Goal: Task Accomplishment & Management: Manage account settings

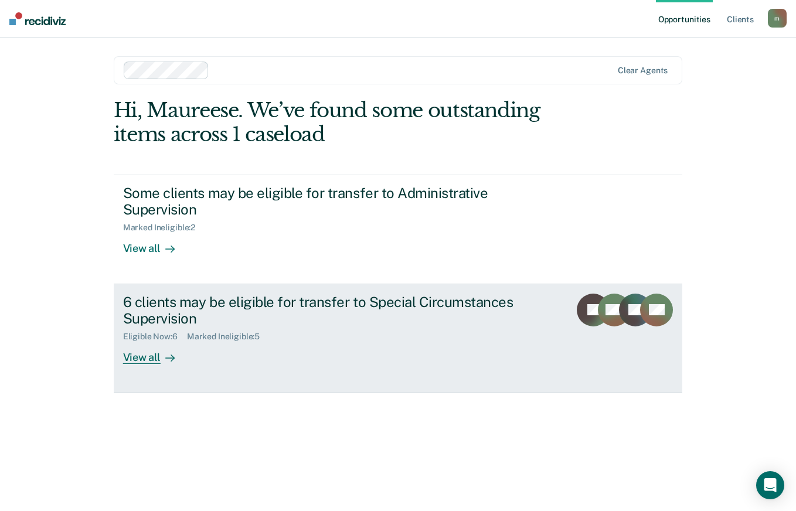
click at [199, 328] on div "Eligible Now : 6 Marked Ineligible : 5" at bounding box center [329, 334] width 412 height 15
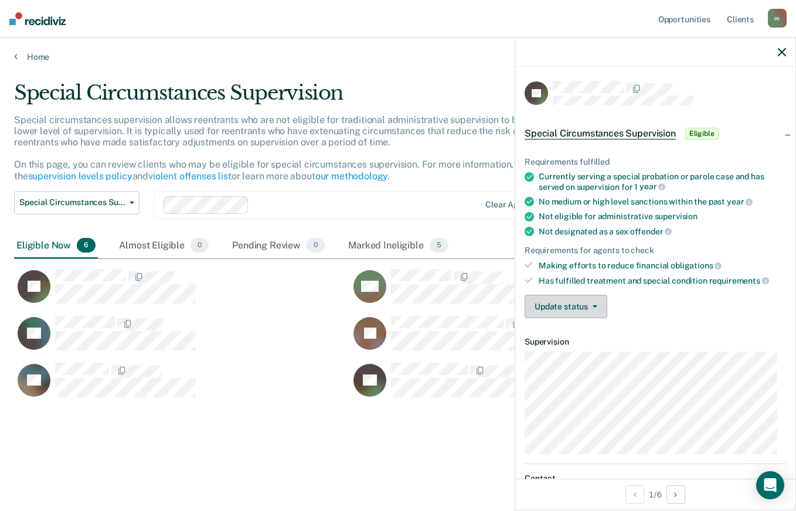
click at [558, 312] on button "Update status" at bounding box center [566, 306] width 83 height 23
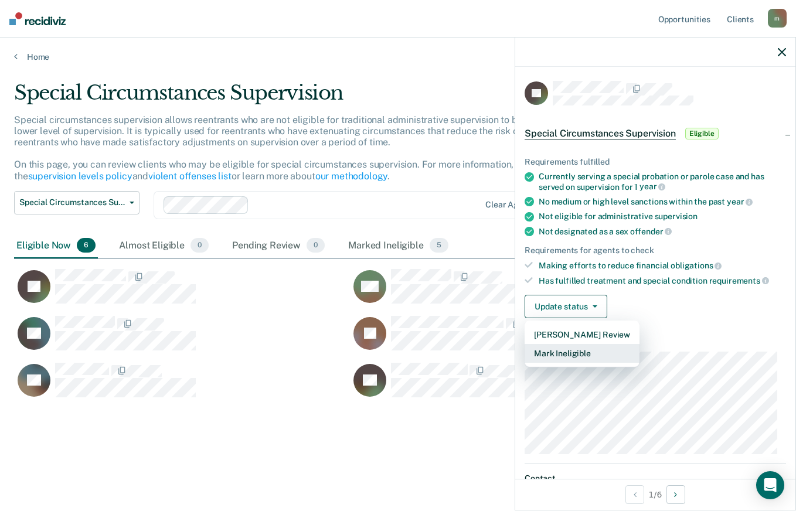
click at [570, 355] on button "Mark Ineligible" at bounding box center [582, 353] width 115 height 19
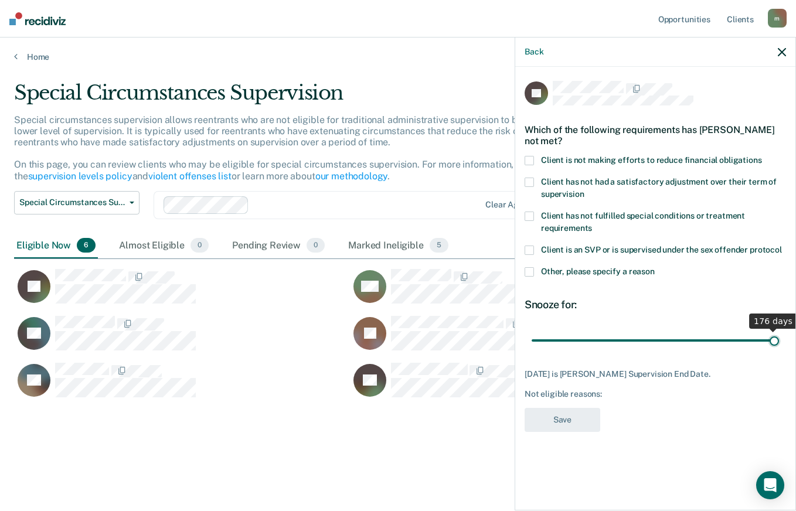
drag, startPoint x: 576, startPoint y: 342, endPoint x: 797, endPoint y: 346, distance: 221.6
type input "176"
click at [779, 346] on input "range" at bounding box center [655, 340] width 247 height 21
click at [529, 158] on span at bounding box center [529, 160] width 9 height 9
click at [762, 156] on input "Client is not making efforts to reduce financial obligations" at bounding box center [762, 156] width 0 height 0
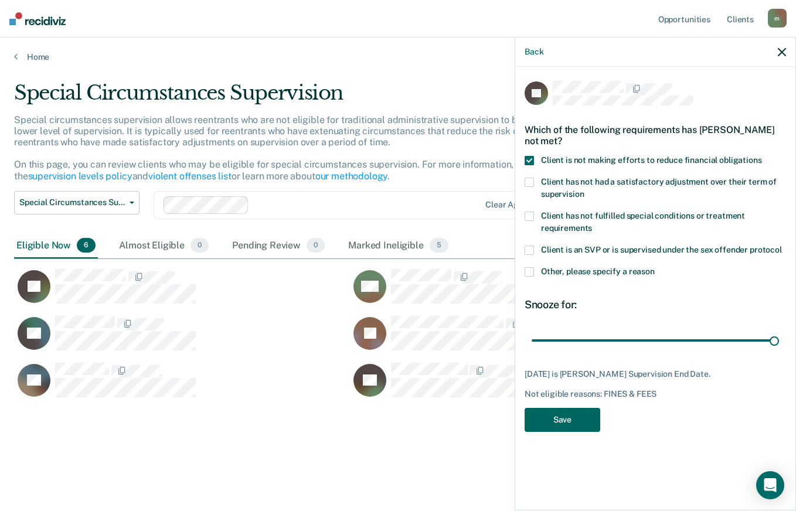
click at [560, 417] on button "Save" at bounding box center [563, 420] width 76 height 24
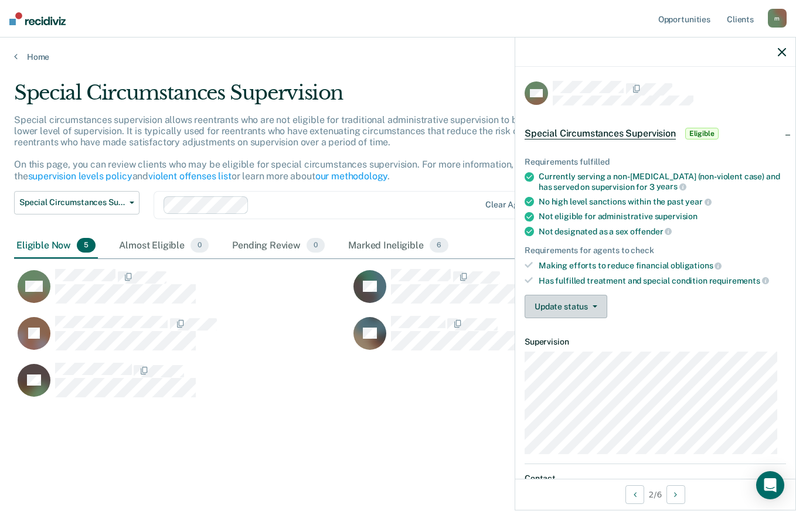
click at [549, 310] on button "Update status" at bounding box center [566, 306] width 83 height 23
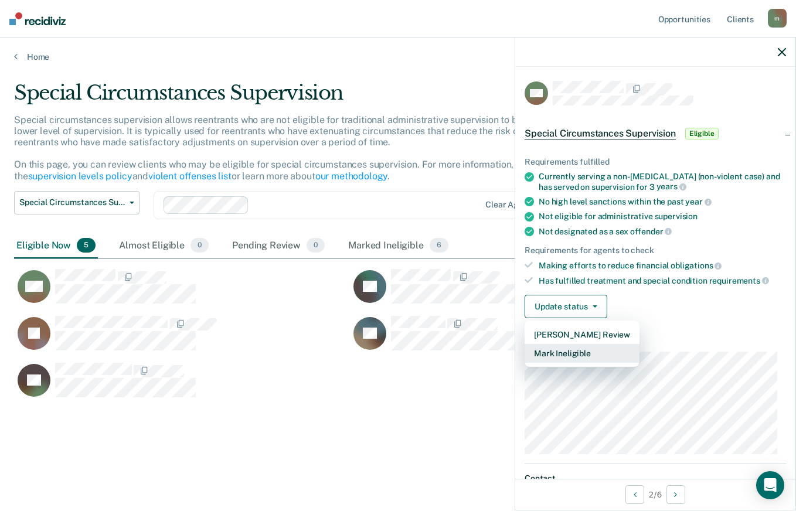
click at [564, 353] on button "Mark Ineligible" at bounding box center [582, 353] width 115 height 19
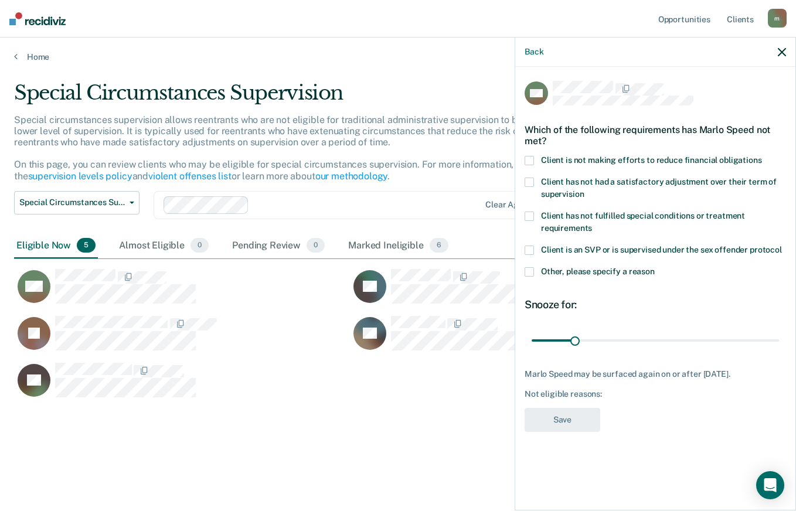
click at [564, 353] on div "MS Which of the following requirements has Marlo Speed not met? Client is not m…" at bounding box center [655, 260] width 261 height 358
drag, startPoint x: 577, startPoint y: 341, endPoint x: 797, endPoint y: 321, distance: 221.3
type input "180"
click at [779, 330] on input "range" at bounding box center [655, 340] width 247 height 21
click at [532, 159] on span at bounding box center [529, 160] width 9 height 9
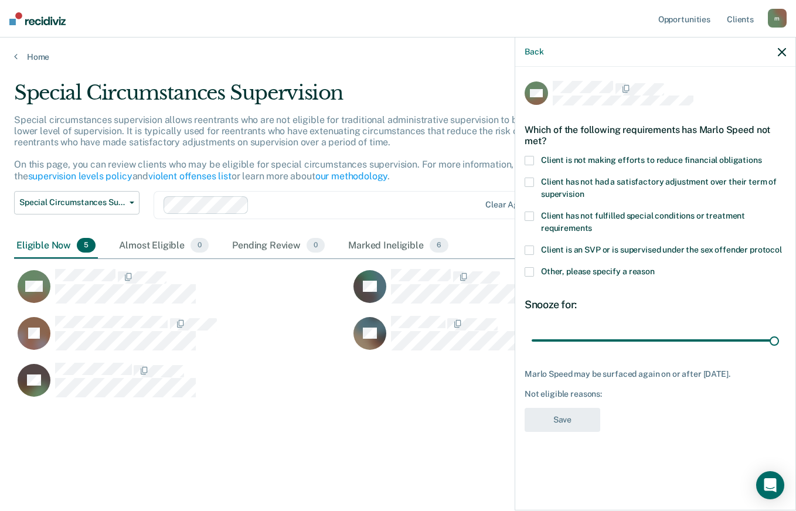
click at [762, 156] on input "Client is not making efforts to reduce financial obligations" at bounding box center [762, 156] width 0 height 0
click at [563, 429] on button "Save" at bounding box center [563, 420] width 76 height 24
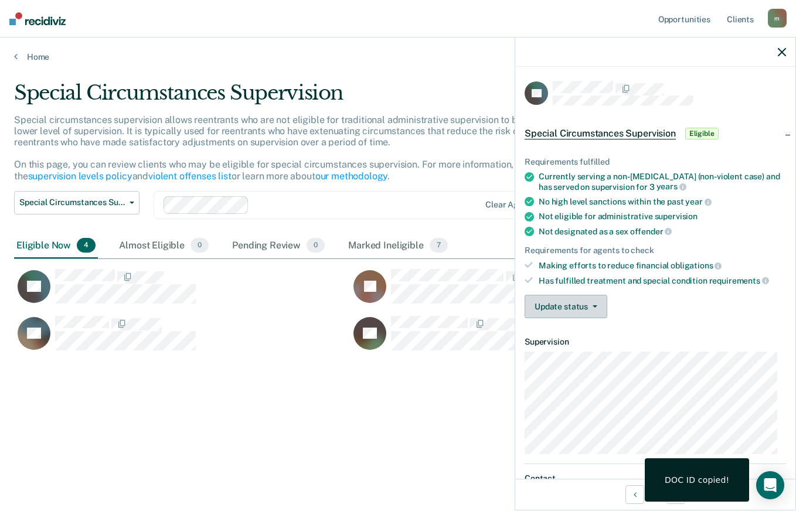
click at [572, 308] on button "Update status" at bounding box center [566, 306] width 83 height 23
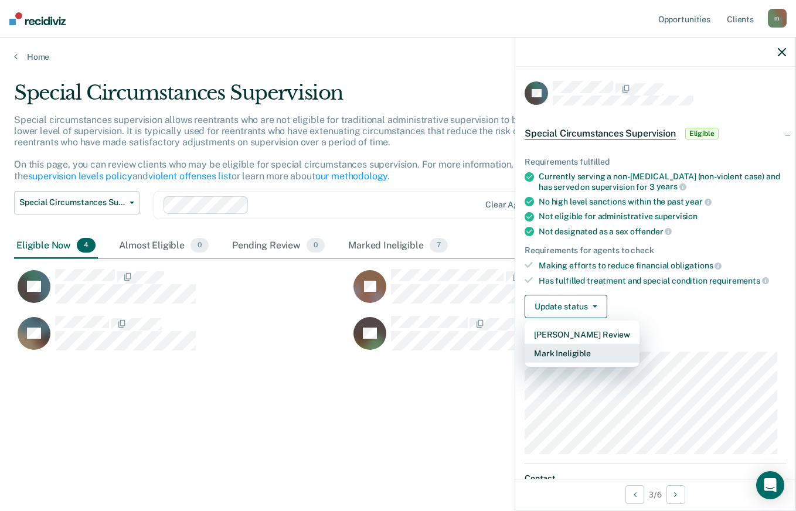
click at [573, 355] on button "Mark Ineligible" at bounding box center [582, 353] width 115 height 19
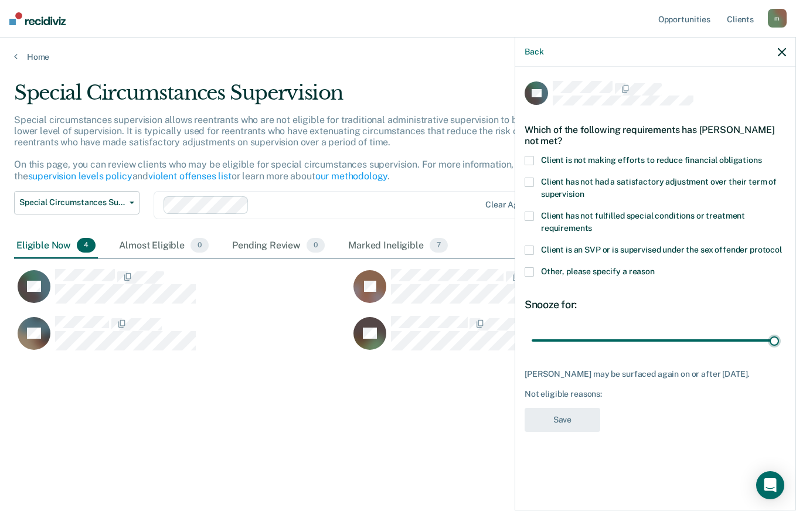
drag, startPoint x: 577, startPoint y: 342, endPoint x: 796, endPoint y: 336, distance: 218.7
type input "180"
click at [779, 336] on input "range" at bounding box center [655, 340] width 247 height 21
click at [529, 161] on span at bounding box center [529, 160] width 9 height 9
click at [762, 156] on input "Client is not making efforts to reduce financial obligations" at bounding box center [762, 156] width 0 height 0
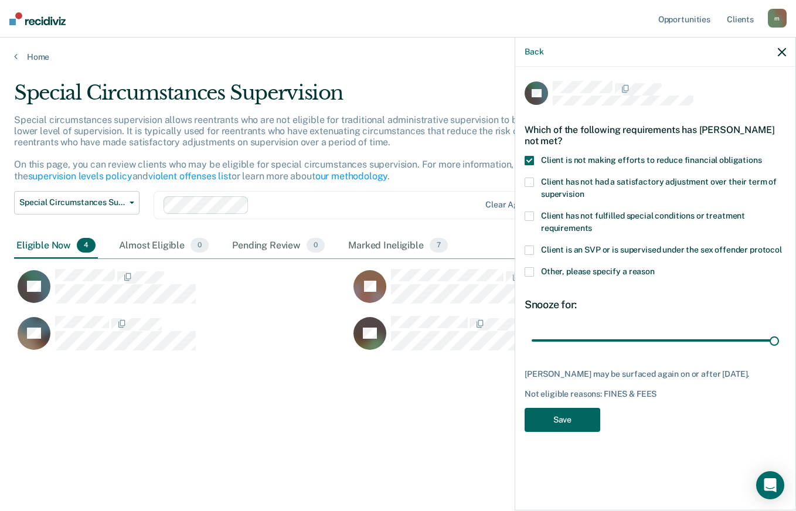
click at [562, 423] on button "Save" at bounding box center [563, 420] width 76 height 24
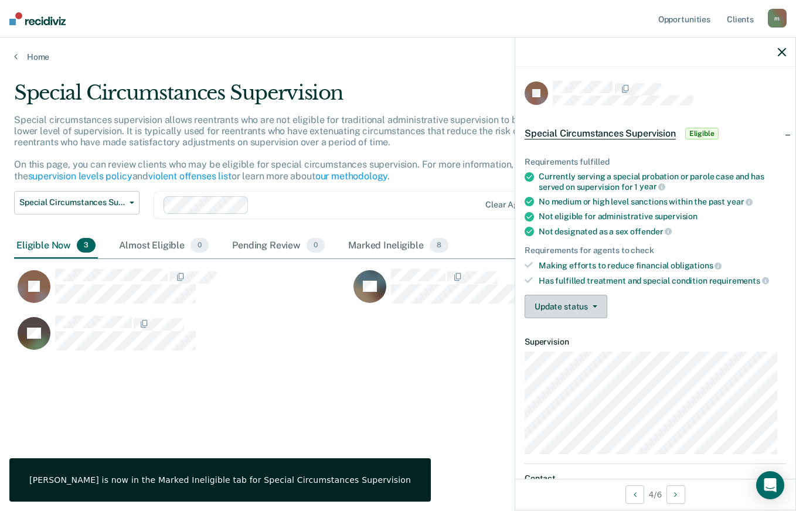
click at [570, 301] on button "Update status" at bounding box center [566, 306] width 83 height 23
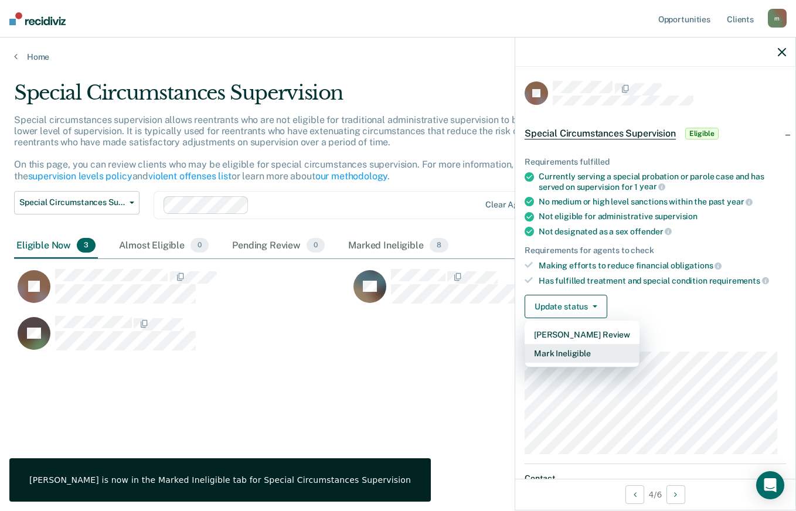
click at [573, 354] on button "Mark Ineligible" at bounding box center [582, 353] width 115 height 19
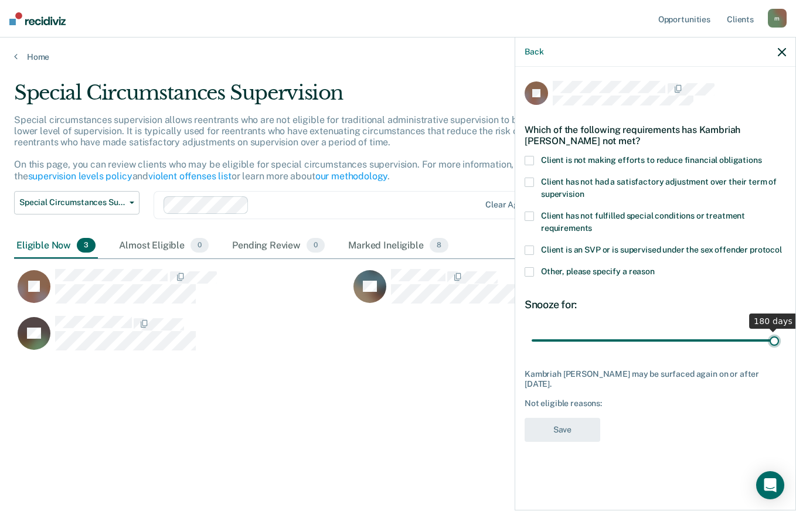
drag, startPoint x: 575, startPoint y: 341, endPoint x: 789, endPoint y: 337, distance: 214.0
type input "180"
click at [779, 337] on input "range" at bounding box center [655, 340] width 247 height 21
click at [528, 158] on span at bounding box center [529, 160] width 9 height 9
click at [762, 156] on input "Client is not making efforts to reduce financial obligations" at bounding box center [762, 156] width 0 height 0
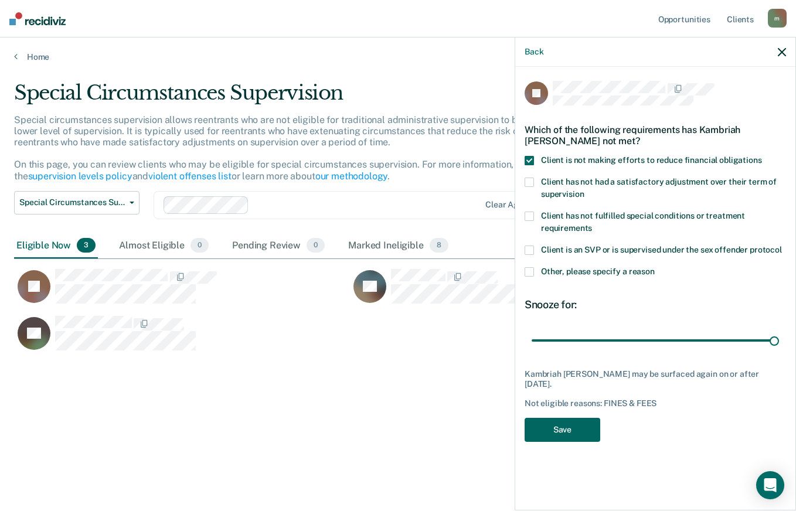
click at [564, 439] on button "Save" at bounding box center [563, 430] width 76 height 24
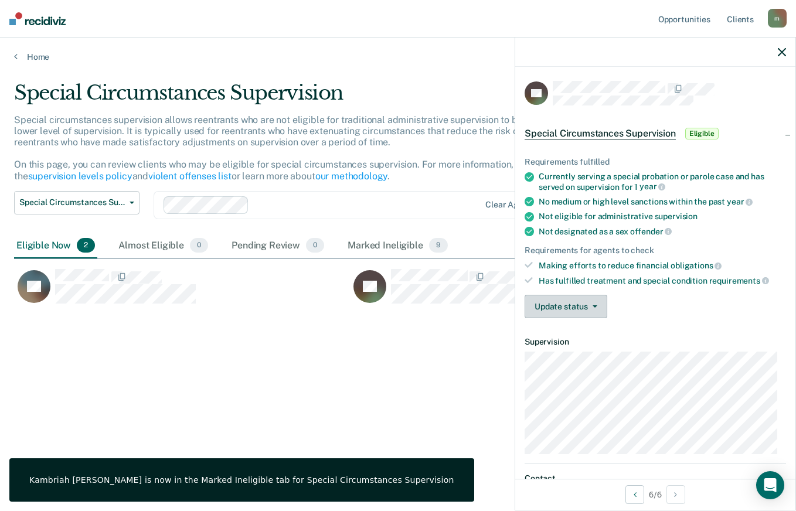
click at [556, 305] on button "Update status" at bounding box center [566, 306] width 83 height 23
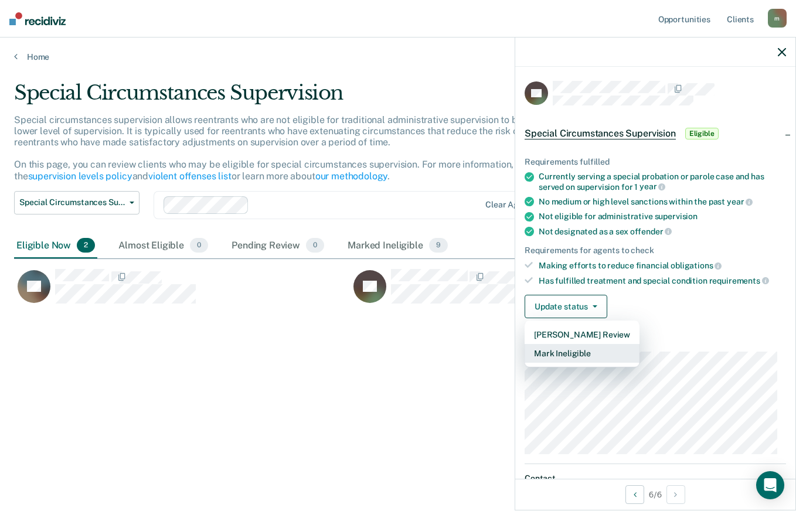
click at [564, 353] on button "Mark Ineligible" at bounding box center [582, 353] width 115 height 19
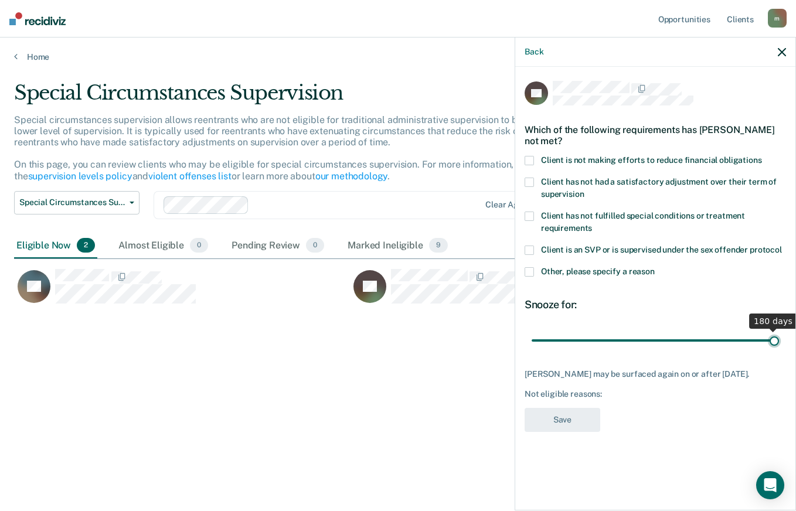
drag, startPoint x: 579, startPoint y: 339, endPoint x: 797, endPoint y: 332, distance: 218.8
type input "180"
click at [779, 332] on input "range" at bounding box center [655, 340] width 247 height 21
click at [532, 157] on span at bounding box center [529, 160] width 9 height 9
click at [762, 156] on input "Client is not making efforts to reduce financial obligations" at bounding box center [762, 156] width 0 height 0
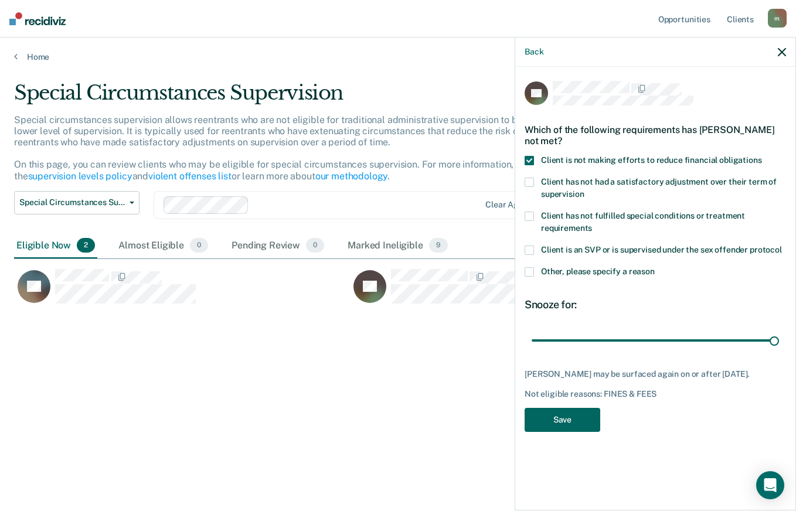
click at [555, 426] on button "Save" at bounding box center [563, 420] width 76 height 24
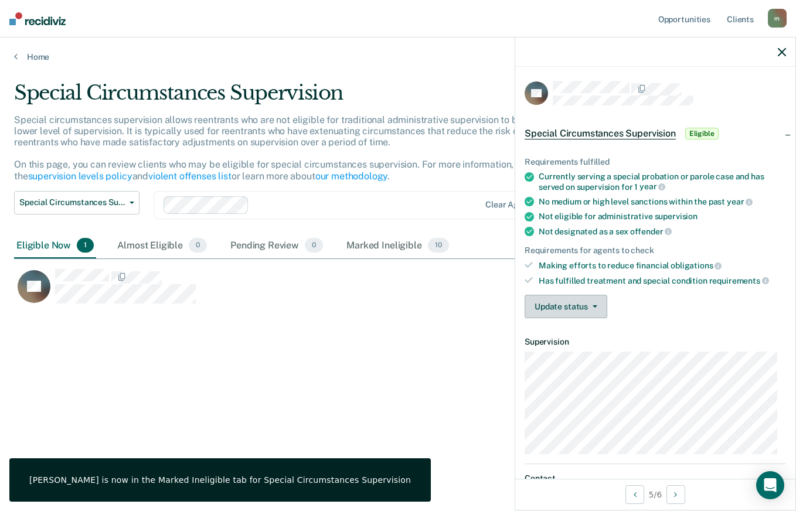
click at [555, 309] on button "Update status" at bounding box center [566, 306] width 83 height 23
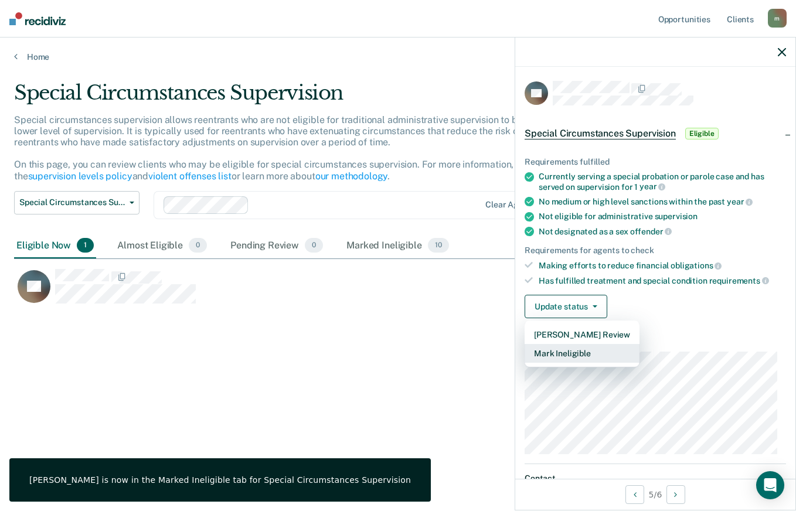
click at [580, 348] on button "Mark Ineligible" at bounding box center [582, 353] width 115 height 19
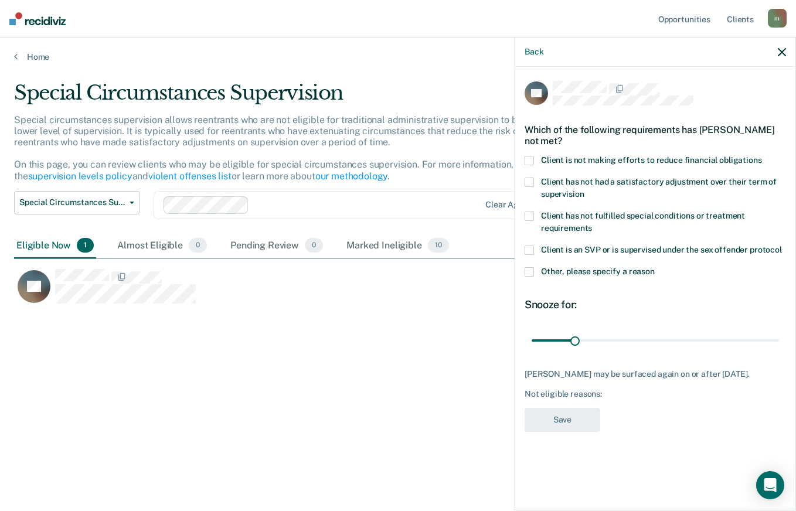
click at [528, 159] on span at bounding box center [529, 160] width 9 height 9
click at [762, 156] on input "Client is not making efforts to reduce financial obligations" at bounding box center [762, 156] width 0 height 0
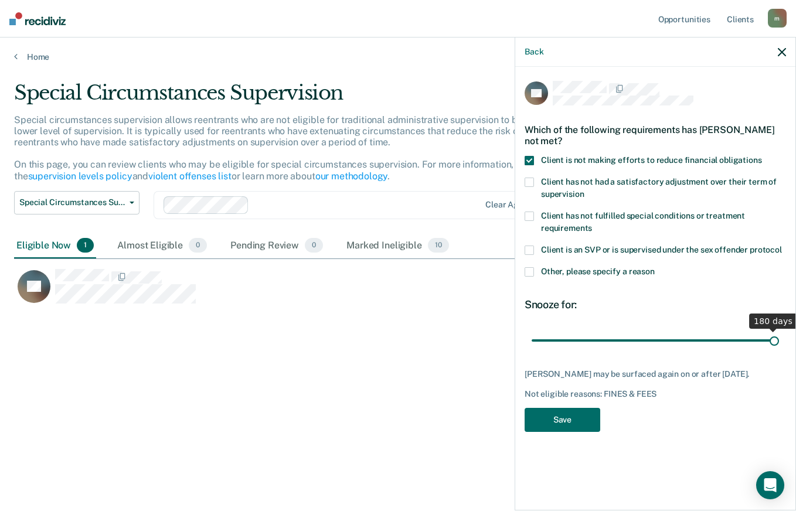
drag, startPoint x: 574, startPoint y: 340, endPoint x: 787, endPoint y: 318, distance: 214.0
type input "180"
click at [779, 330] on input "range" at bounding box center [655, 340] width 247 height 21
click at [555, 438] on div "JM Which of the following requirements has [PERSON_NAME] not met? Client is not…" at bounding box center [655, 287] width 280 height 441
click at [557, 420] on button "Save" at bounding box center [563, 420] width 76 height 24
